Goal: Navigation & Orientation: Find specific page/section

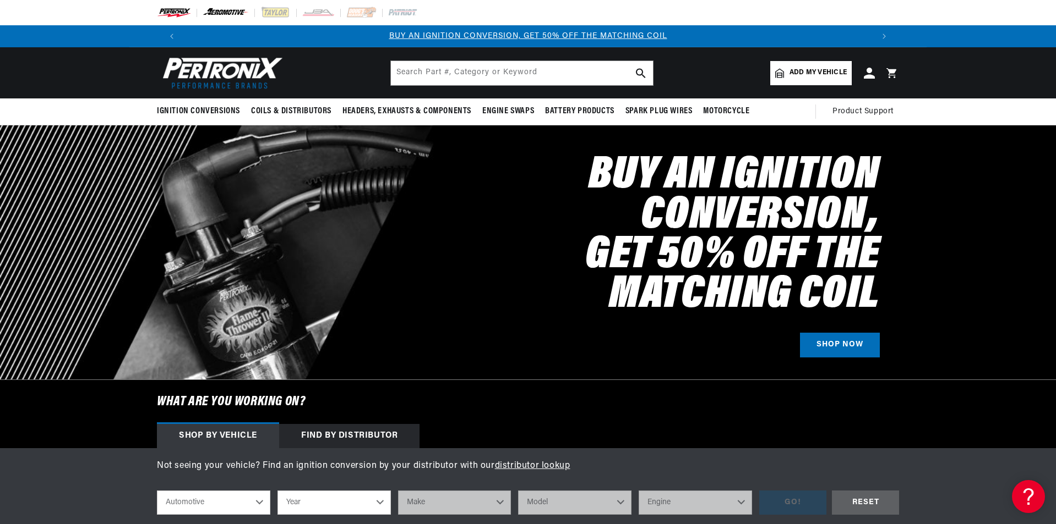
click at [216, 14] on img at bounding box center [226, 13] width 47 height 12
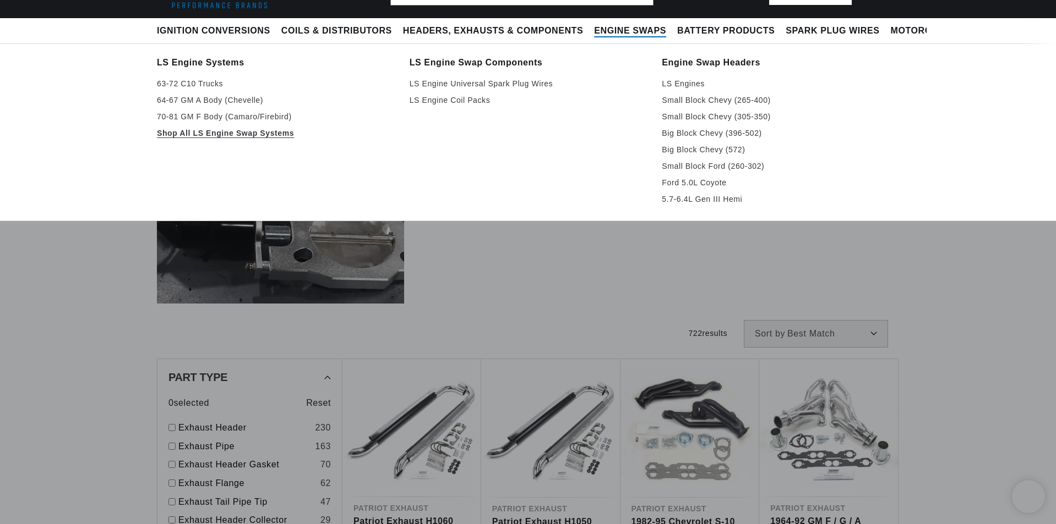
scroll to position [110, 0]
